Goal: Transaction & Acquisition: Purchase product/service

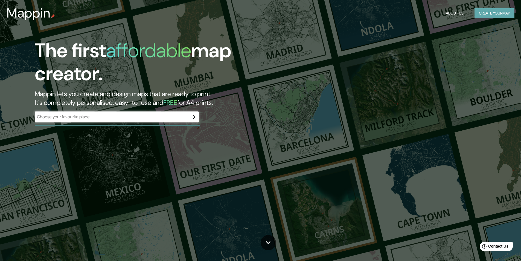
click at [492, 12] on button "Create your map" at bounding box center [495, 13] width 40 height 10
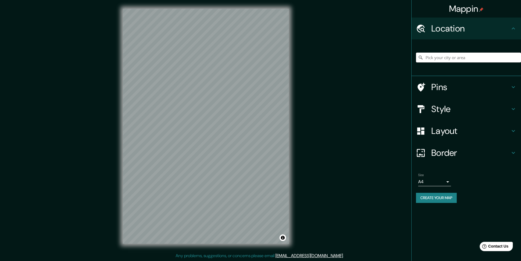
click at [464, 55] on input "Pick your city or area" at bounding box center [468, 58] width 105 height 10
type input "Querétaro, [GEOGRAPHIC_DATA], [GEOGRAPHIC_DATA]"
click at [508, 87] on h4 "Pins" at bounding box center [471, 87] width 79 height 11
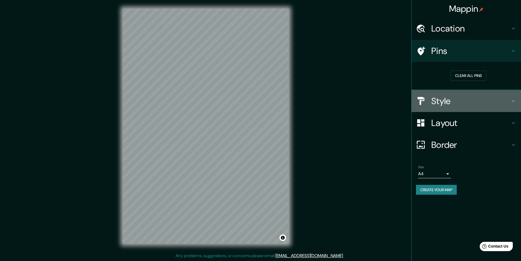
click at [513, 101] on icon at bounding box center [513, 101] width 7 height 7
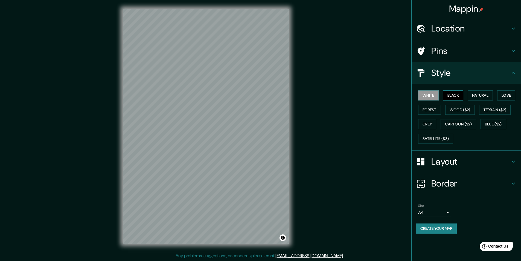
click at [460, 95] on button "Black" at bounding box center [453, 95] width 21 height 10
click at [485, 93] on button "Natural" at bounding box center [480, 95] width 25 height 10
click at [507, 94] on button "Love" at bounding box center [507, 95] width 18 height 10
click at [432, 111] on button "Forest" at bounding box center [430, 110] width 23 height 10
click at [459, 107] on button "Wood ($2)" at bounding box center [461, 110] width 30 height 10
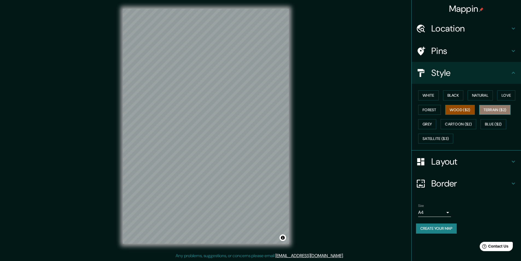
click at [497, 109] on button "Terrain ($2)" at bounding box center [496, 110] width 32 height 10
click at [434, 124] on button "Grey" at bounding box center [428, 124] width 18 height 10
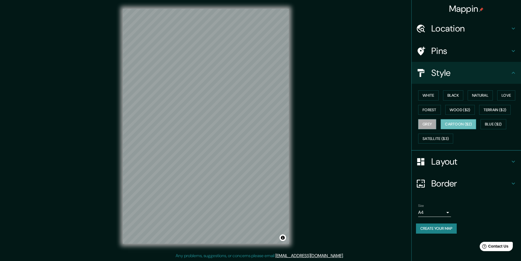
click at [459, 122] on button "Cartoon ($2)" at bounding box center [459, 124] width 36 height 10
click at [490, 122] on button "Blue ($2)" at bounding box center [494, 124] width 26 height 10
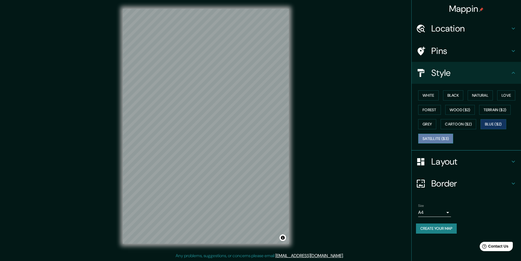
click at [444, 137] on button "Satellite ($3)" at bounding box center [436, 139] width 35 height 10
click at [515, 158] on div "Layout" at bounding box center [466, 162] width 109 height 22
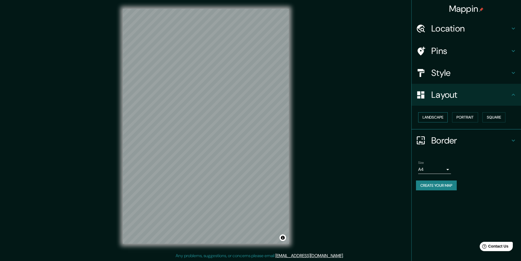
click at [443, 119] on button "Landscape" at bounding box center [434, 117] width 30 height 10
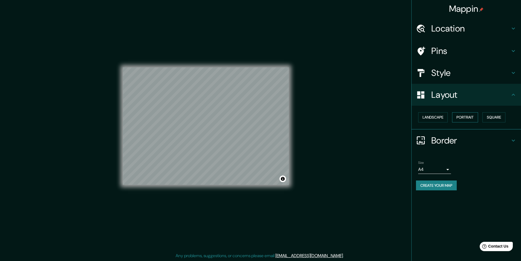
click at [475, 114] on button "Portrait" at bounding box center [465, 117] width 26 height 10
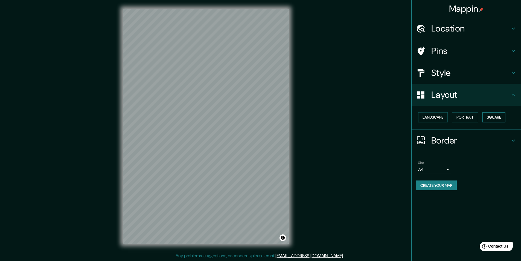
click at [493, 118] on button "Square" at bounding box center [494, 117] width 23 height 10
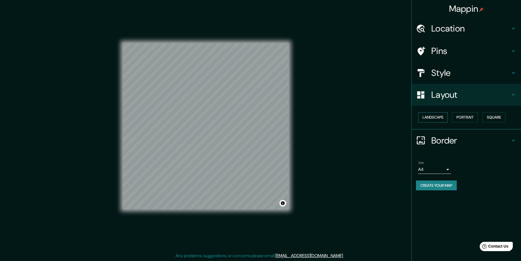
click at [440, 118] on button "Landscape" at bounding box center [434, 117] width 30 height 10
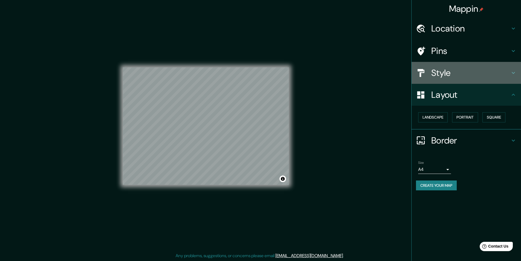
click at [511, 71] on icon at bounding box center [513, 73] width 7 height 7
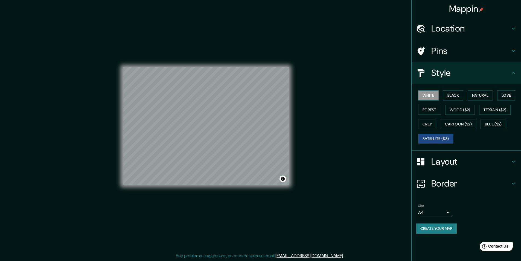
click at [431, 94] on button "White" at bounding box center [429, 95] width 21 height 10
click at [452, 95] on button "Black" at bounding box center [453, 95] width 21 height 10
click at [474, 95] on button "Natural" at bounding box center [480, 95] width 25 height 10
click at [509, 96] on button "Love" at bounding box center [507, 95] width 18 height 10
click at [431, 107] on button "Forest" at bounding box center [430, 110] width 23 height 10
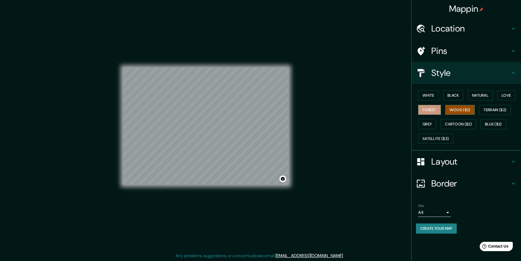
click at [464, 109] on button "Wood ($2)" at bounding box center [461, 110] width 30 height 10
click at [495, 109] on button "Terrain ($2)" at bounding box center [496, 110] width 32 height 10
click at [434, 122] on button "Grey" at bounding box center [428, 124] width 18 height 10
click at [432, 109] on button "Forest" at bounding box center [430, 110] width 23 height 10
